Goal: Task Accomplishment & Management: Manage account settings

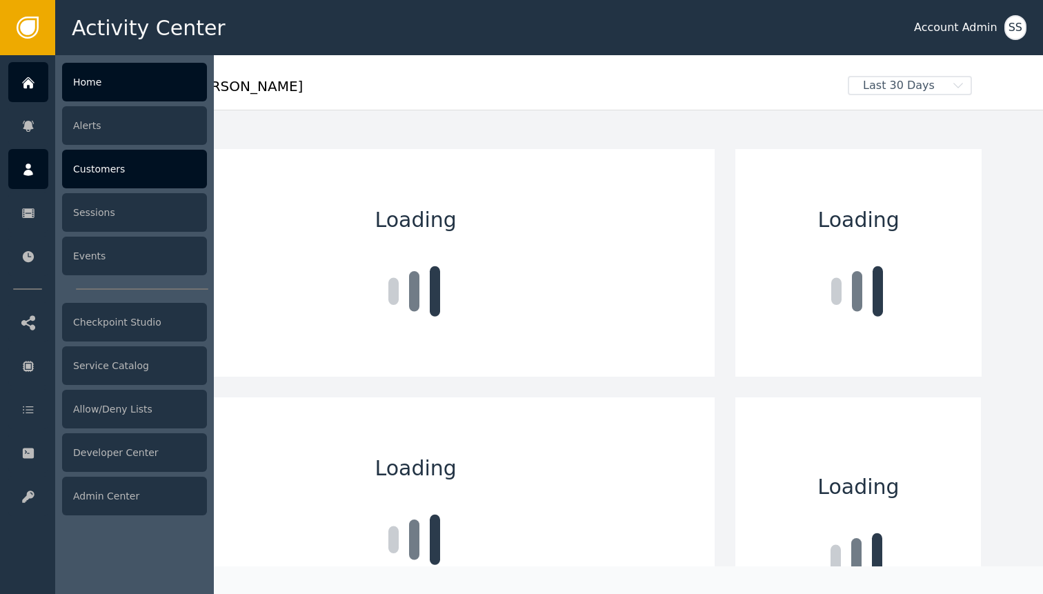
click at [46, 163] on div at bounding box center [28, 169] width 40 height 40
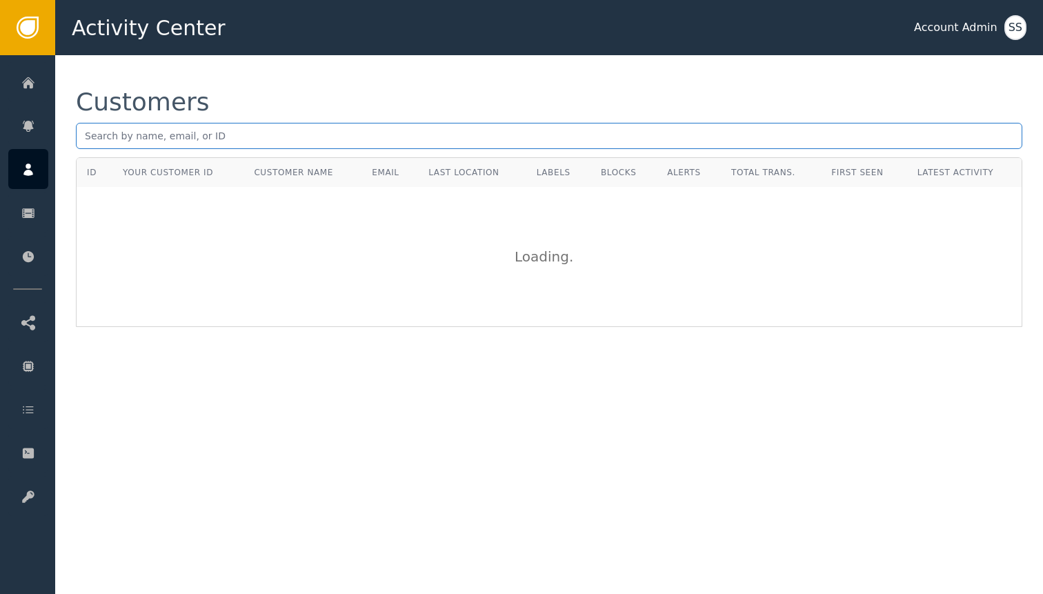
click at [242, 131] on input "text" at bounding box center [549, 136] width 946 height 26
paste input "[PERSON_NAME][EMAIL_ADDRESS][DOMAIN_NAME]"
type input "[PERSON_NAME][EMAIL_ADDRESS][DOMAIN_NAME]"
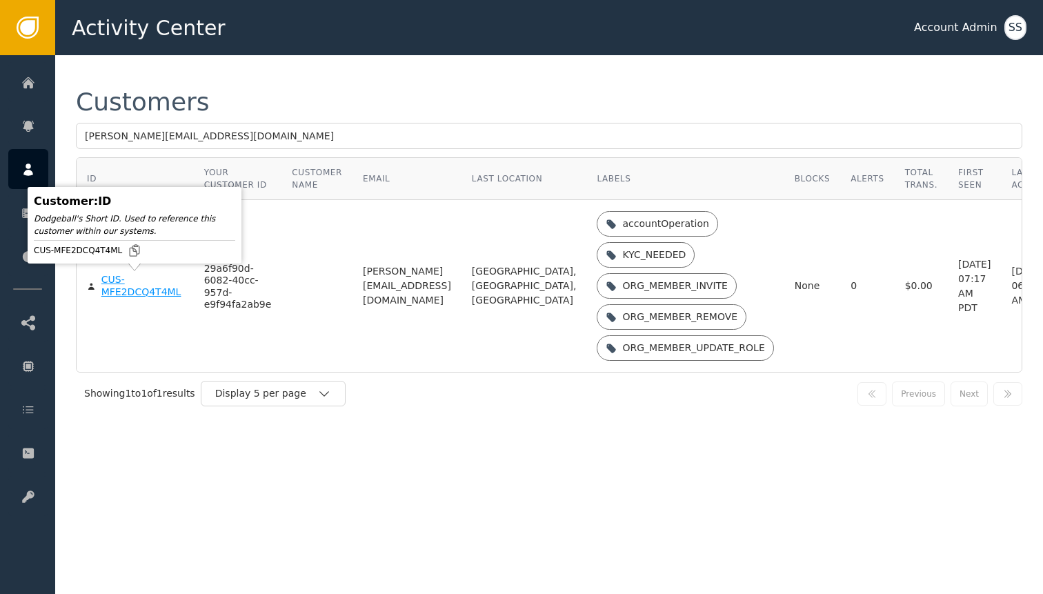
click at [141, 292] on div "CUS-MFE2DCQ4T4ML" at bounding box center [142, 286] width 82 height 24
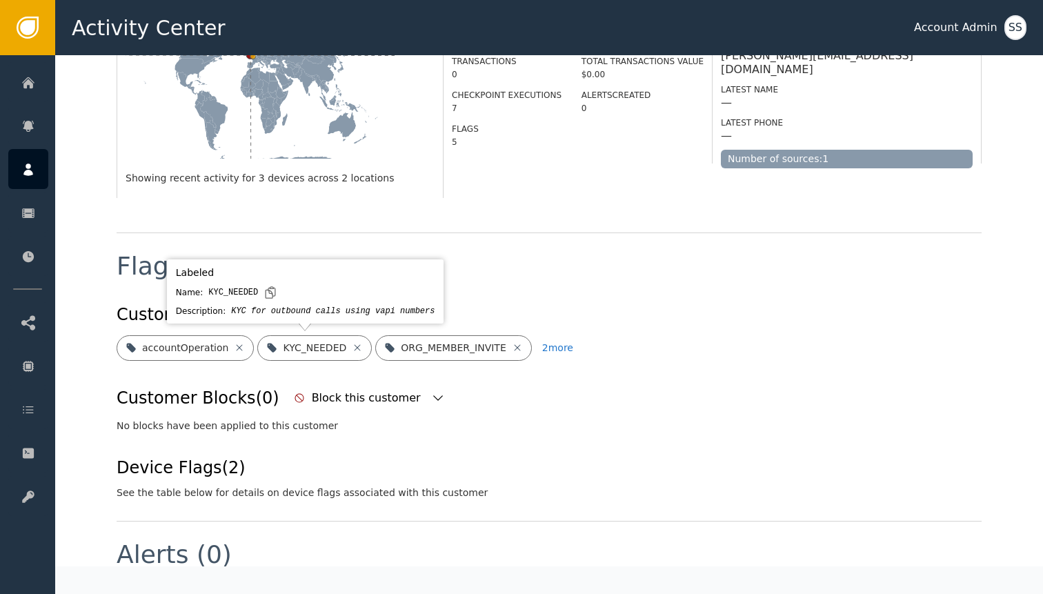
scroll to position [355, 0]
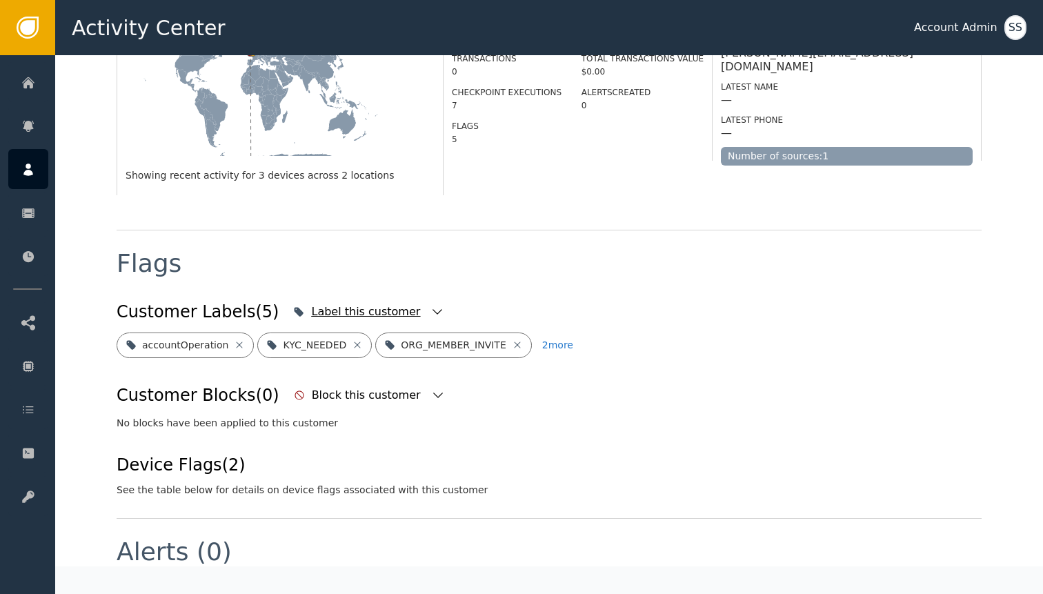
click at [430, 305] on icon "button" at bounding box center [437, 312] width 14 height 14
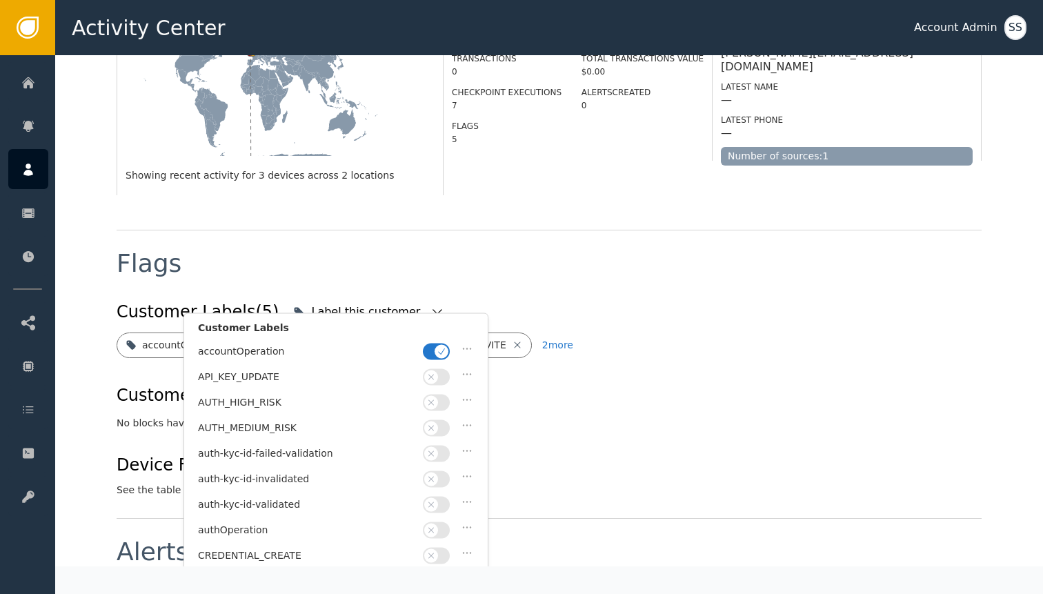
click at [446, 354] on icon "button" at bounding box center [442, 351] width 10 height 10
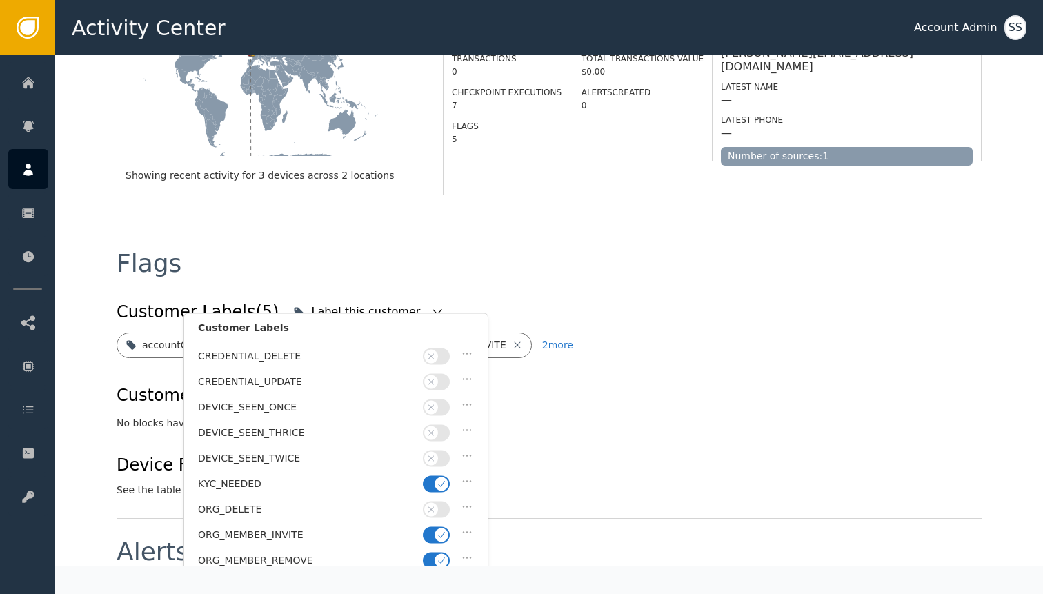
scroll to position [270, 0]
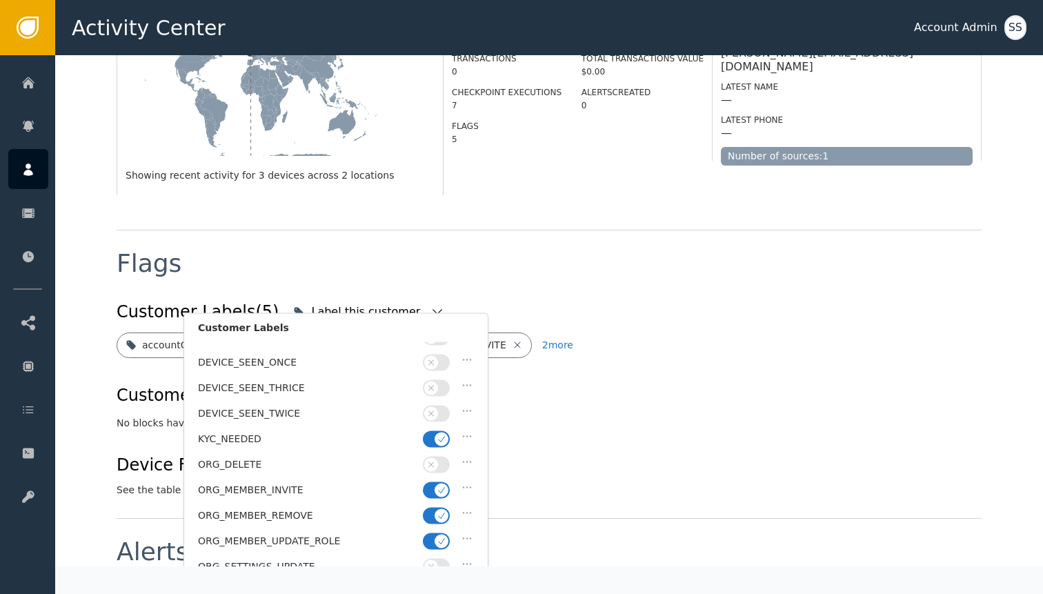
click at [437, 434] on icon "button" at bounding box center [442, 439] width 10 height 10
click at [437, 485] on icon "button" at bounding box center [442, 490] width 10 height 10
click at [436, 507] on button "button" at bounding box center [436, 515] width 27 height 17
click at [435, 534] on span "button" at bounding box center [442, 541] width 14 height 14
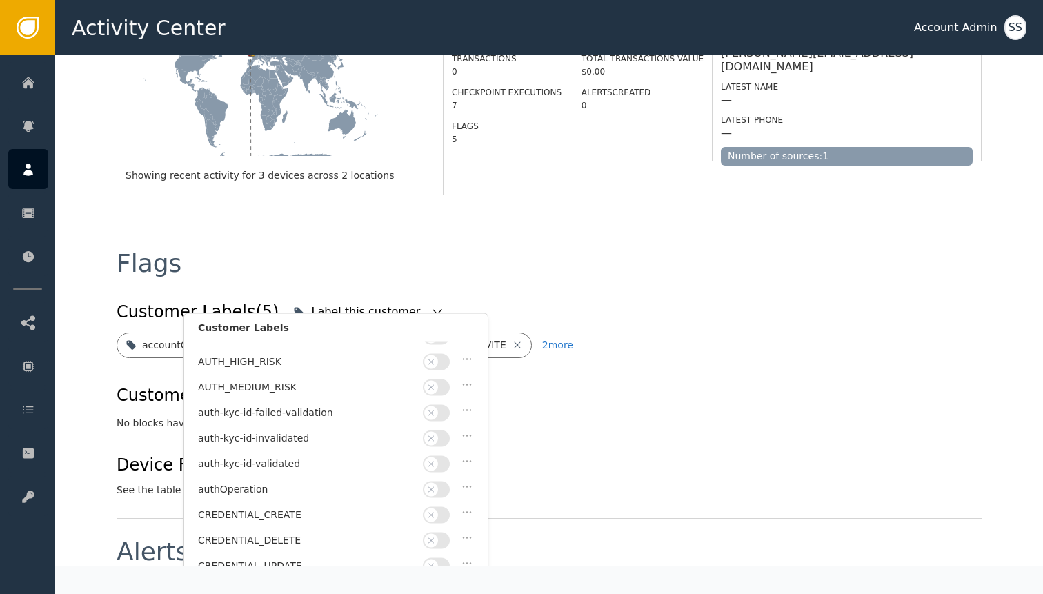
scroll to position [29, 0]
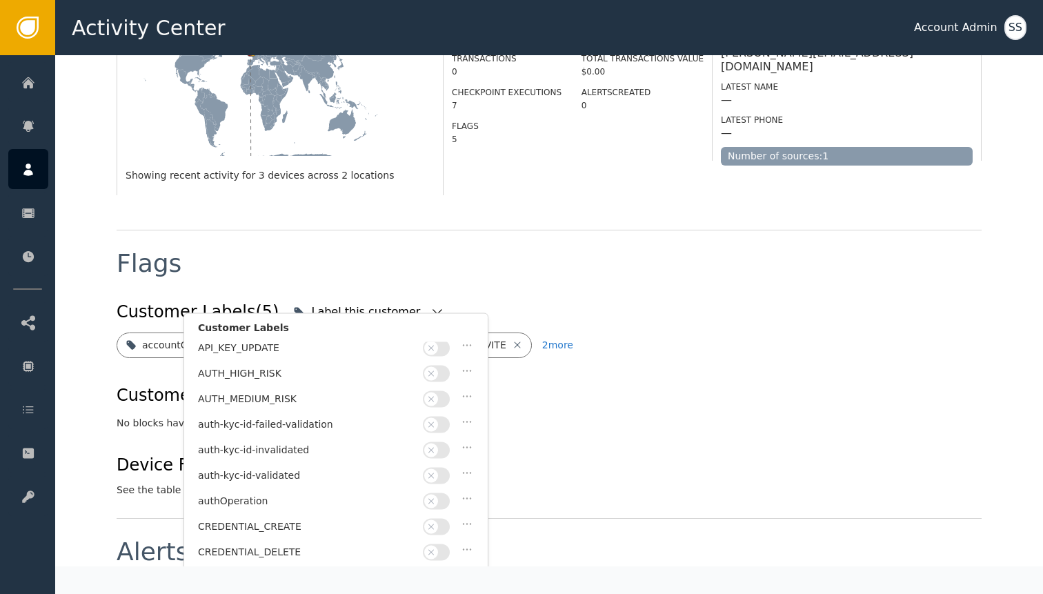
click at [442, 470] on button "button" at bounding box center [436, 475] width 27 height 17
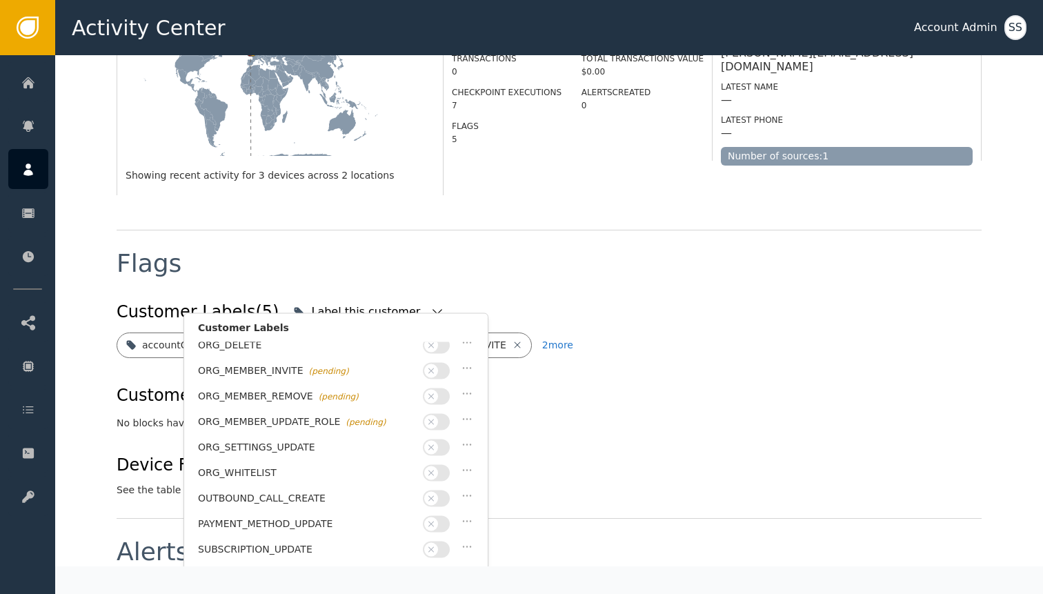
scroll to position [401, 0]
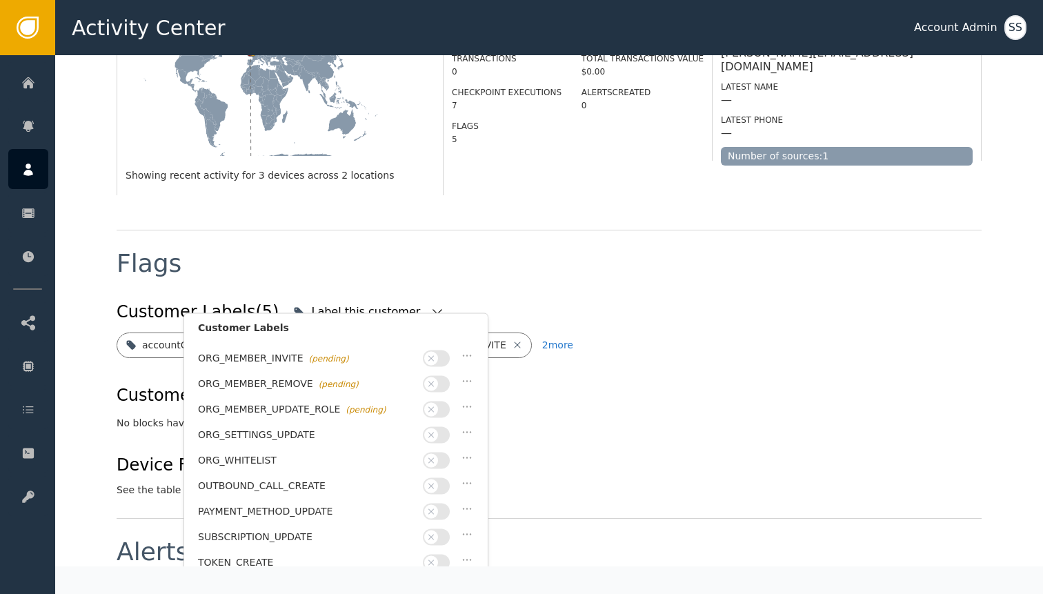
click at [622, 421] on div "Customer Labels (5) Label this customer Customer Labels accountOperation (pendi…" at bounding box center [549, 397] width 865 height 201
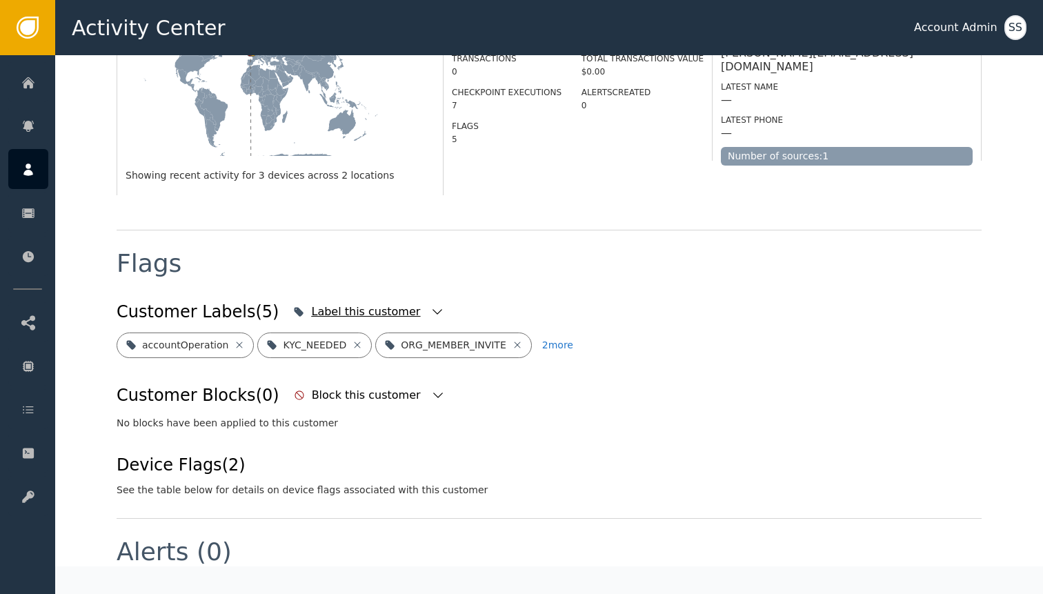
click at [396, 297] on div "Label this customer" at bounding box center [369, 312] width 158 height 30
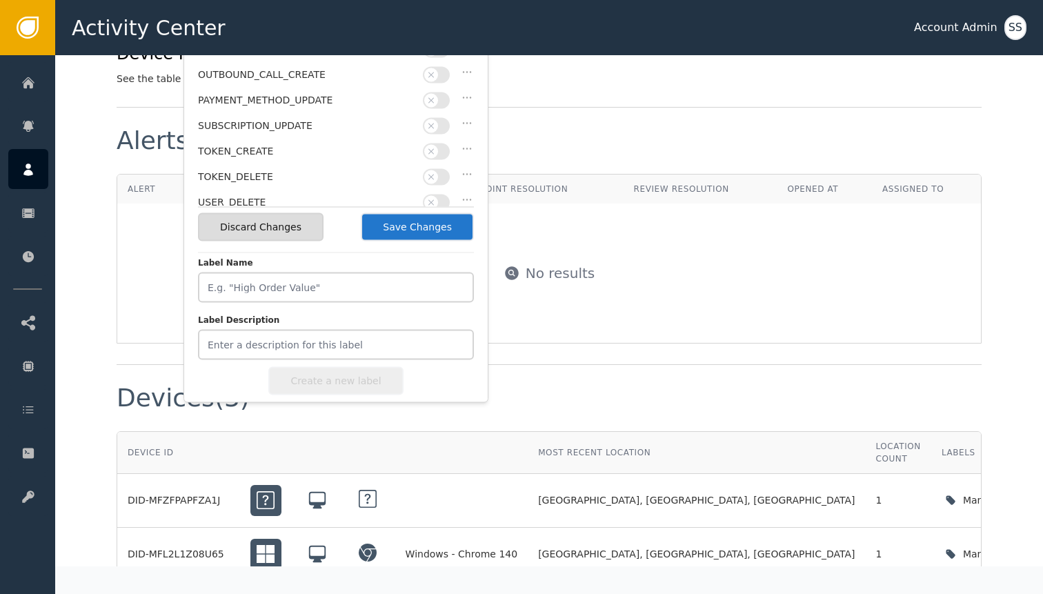
click at [410, 226] on button "Save Changes" at bounding box center [417, 227] width 113 height 28
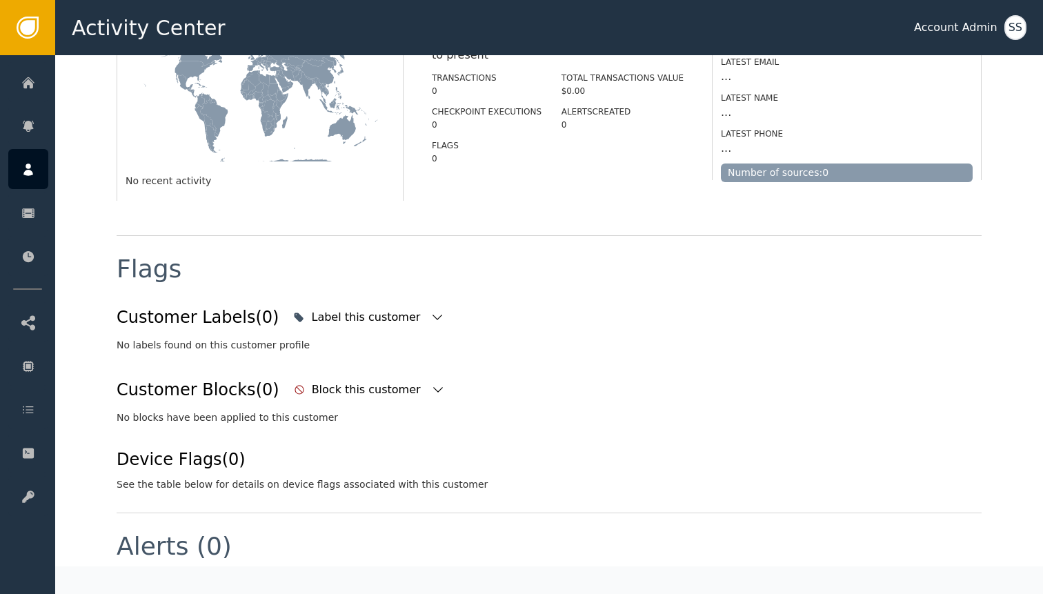
scroll to position [0, 0]
